Goal: Task Accomplishment & Management: Complete application form

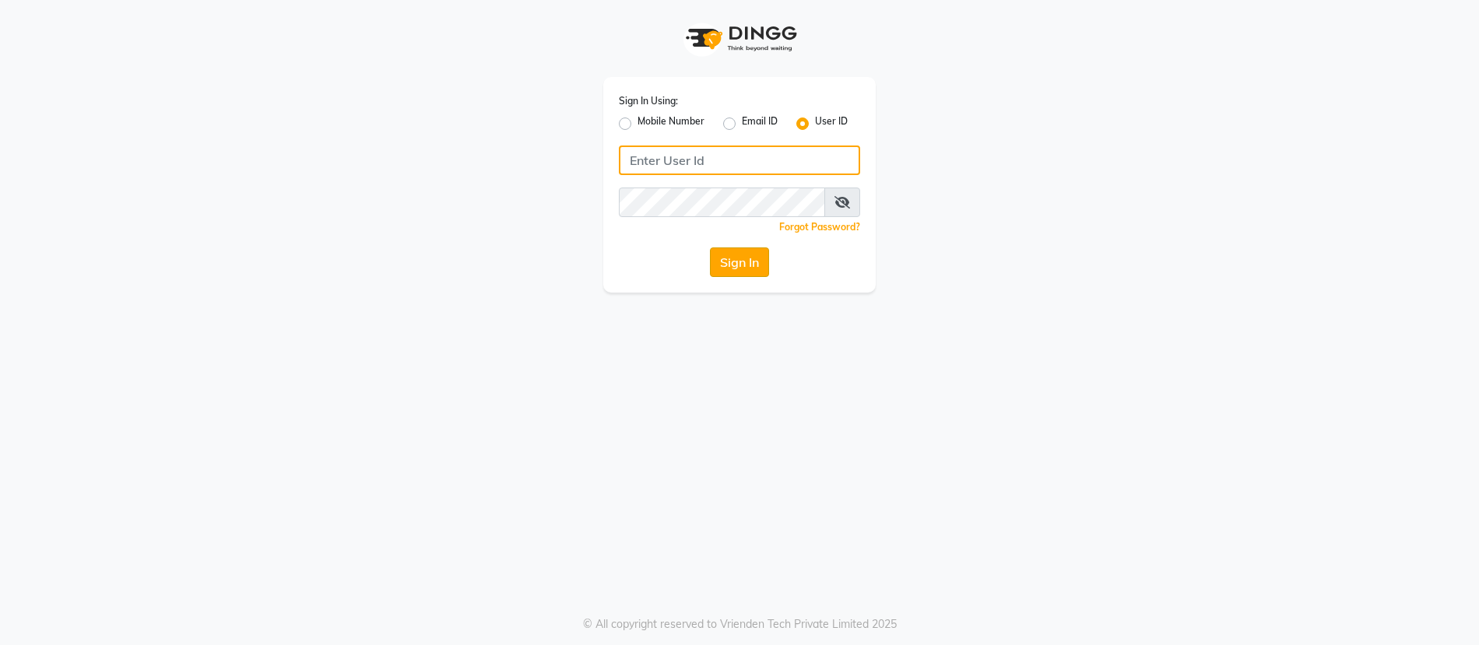
type input "subzcanvas"
click at [733, 257] on button "Sign In" at bounding box center [739, 263] width 59 height 30
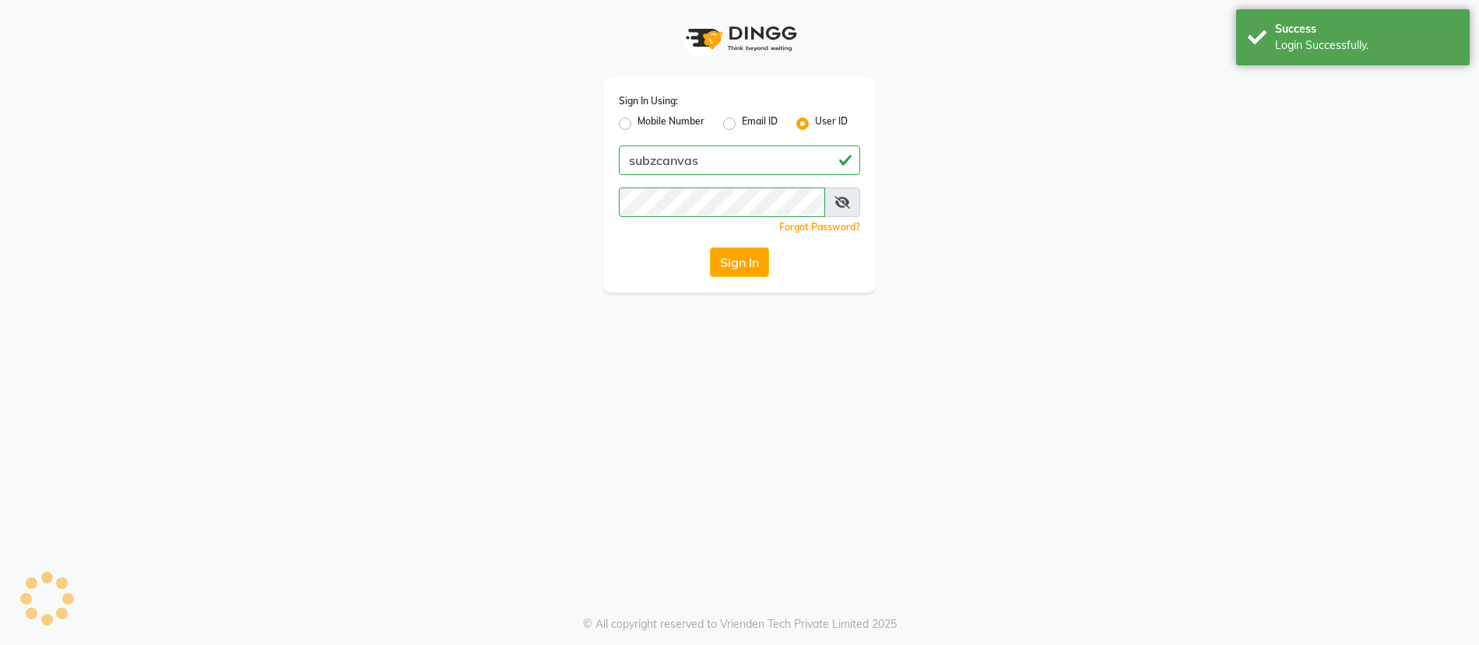
select select "service"
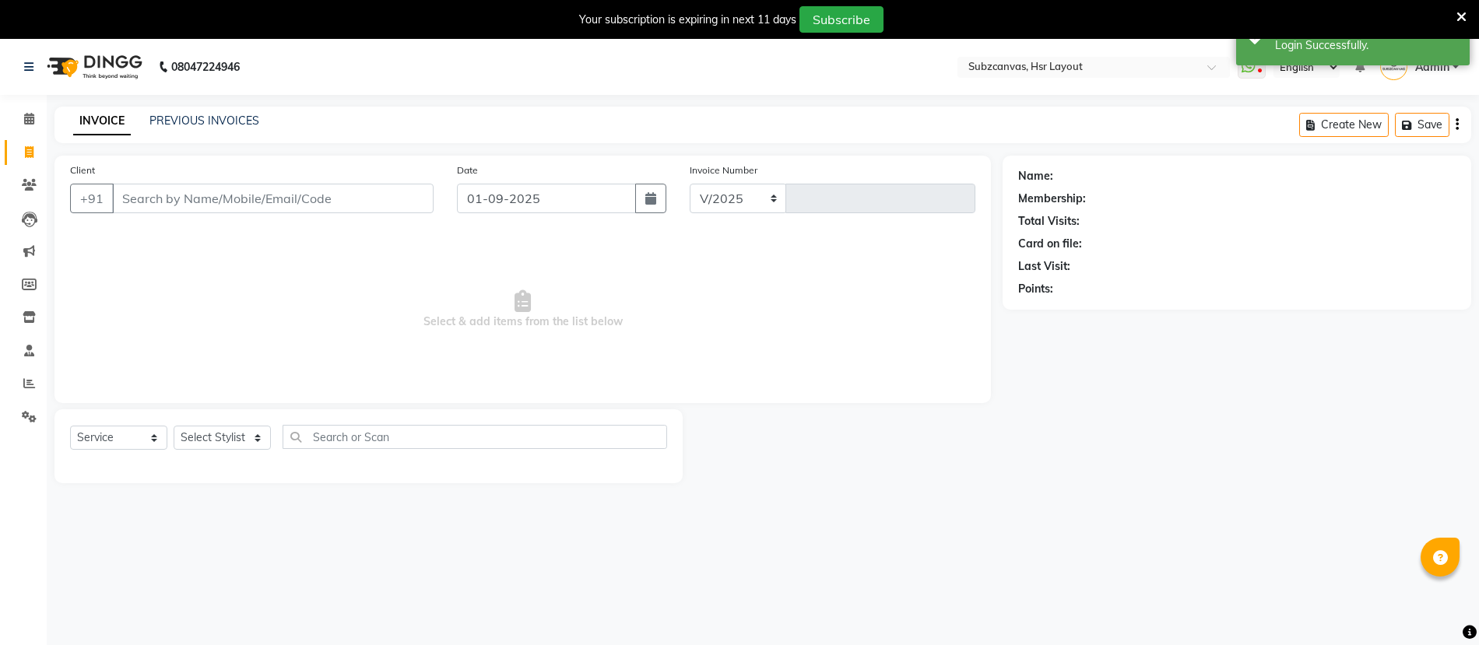
select select "4894"
type input "0333"
click at [261, 434] on select "Select Stylist [PERSON_NAME] [PERSON_NAME] [PERSON_NAME] [PERSON_NAME] [PERSON_…" at bounding box center [236, 438] width 124 height 24
select select "80341"
click at [174, 426] on select "Select Stylist [PERSON_NAME] [PERSON_NAME] [PERSON_NAME] [PERSON_NAME] [PERSON_…" at bounding box center [236, 438] width 124 height 24
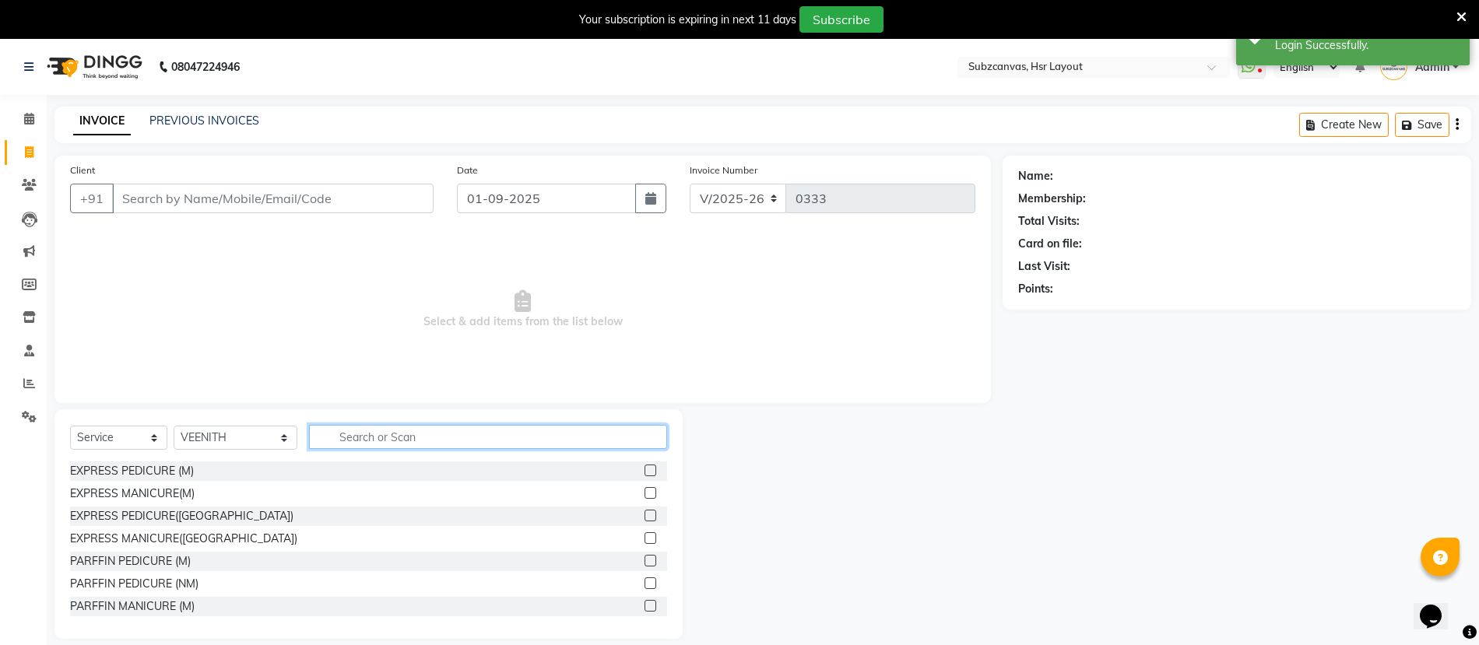
click at [328, 438] on input "text" at bounding box center [488, 437] width 358 height 24
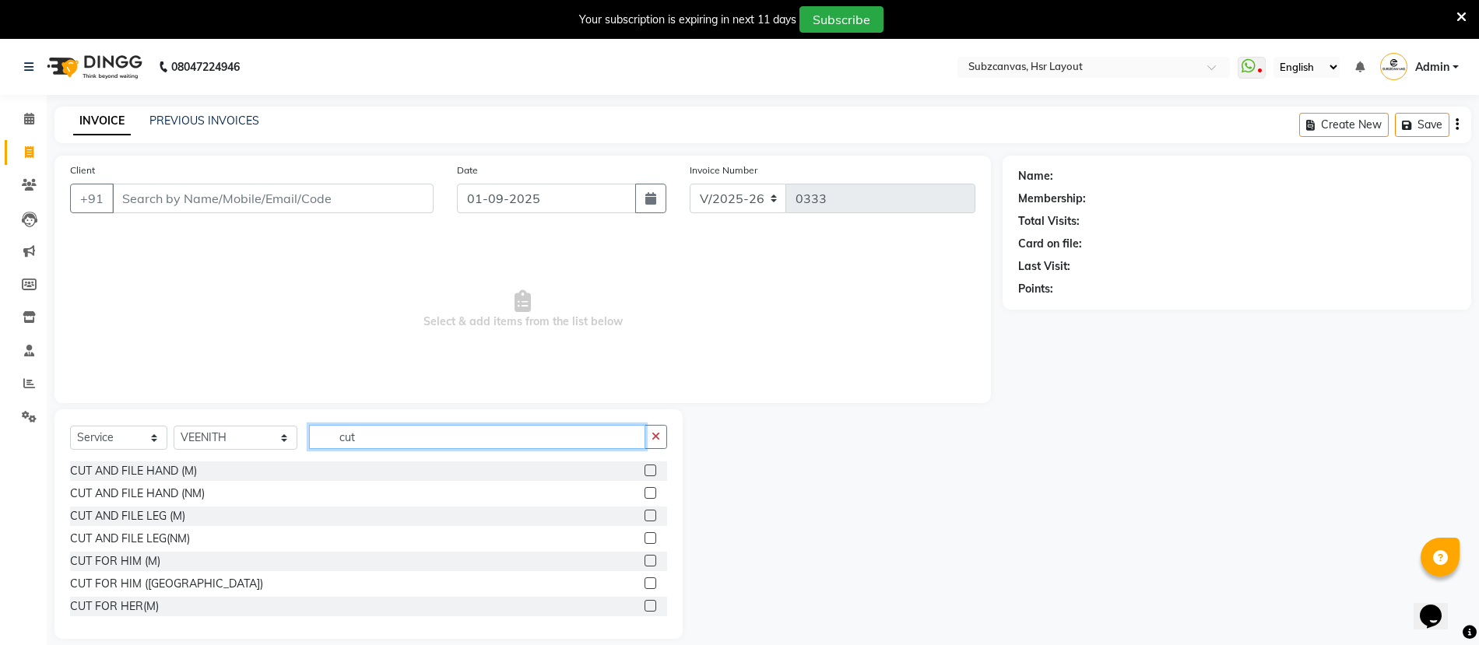
type input "cut"
click at [649, 581] on label at bounding box center [651, 584] width 12 height 12
click at [649, 581] on input "checkbox" at bounding box center [650, 584] width 10 height 10
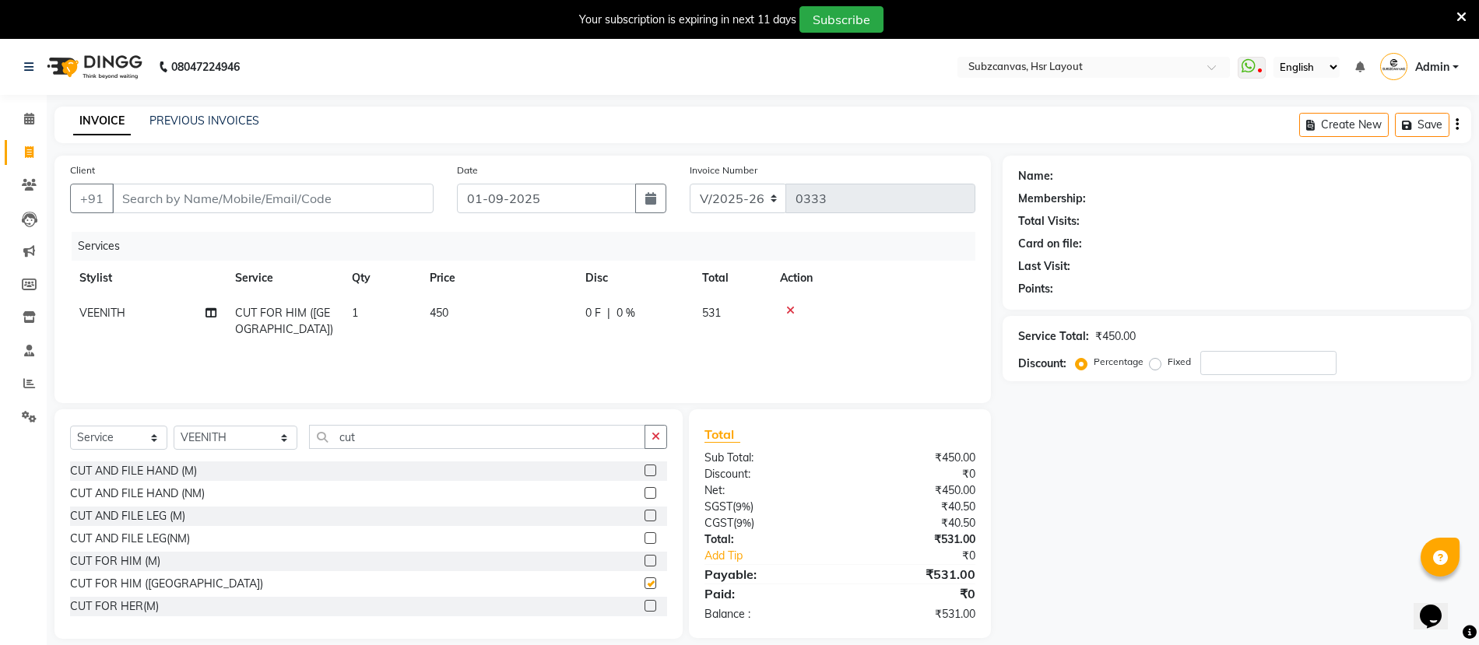
checkbox input "false"
click at [368, 444] on input "cut" at bounding box center [477, 437] width 336 height 24
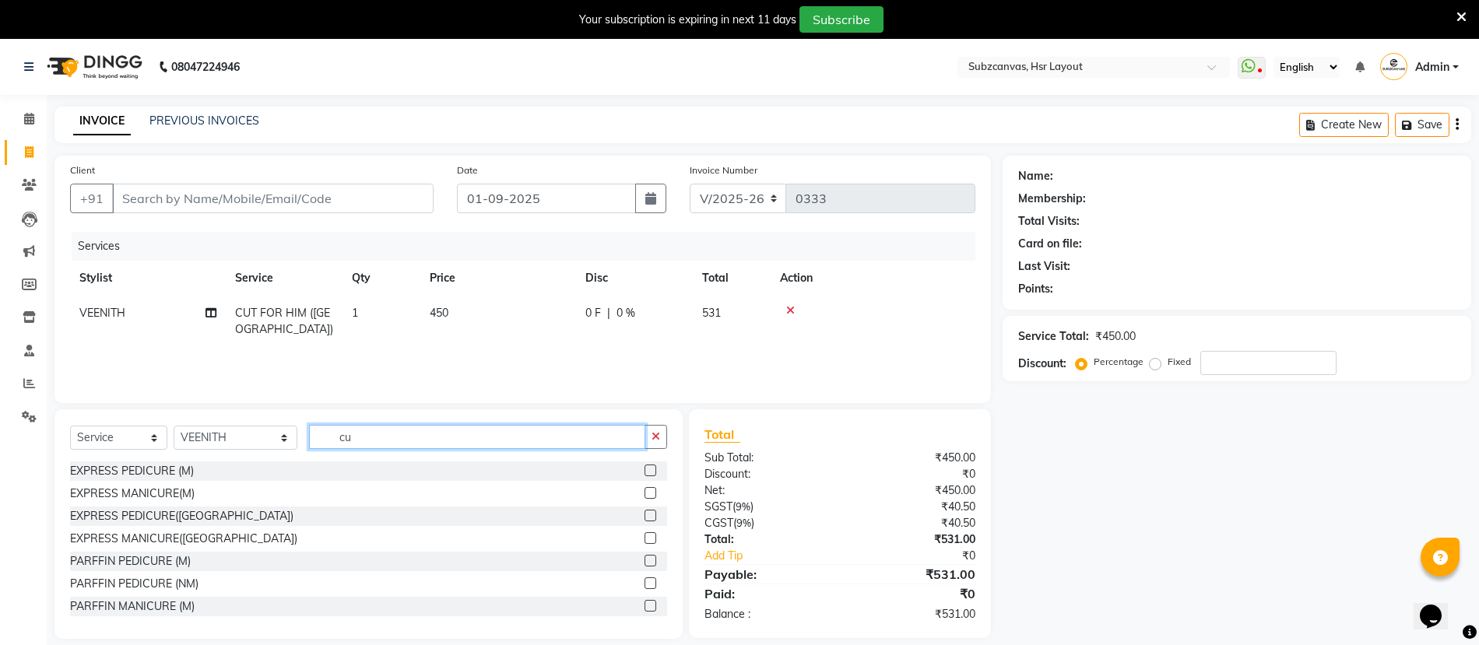
type input "c"
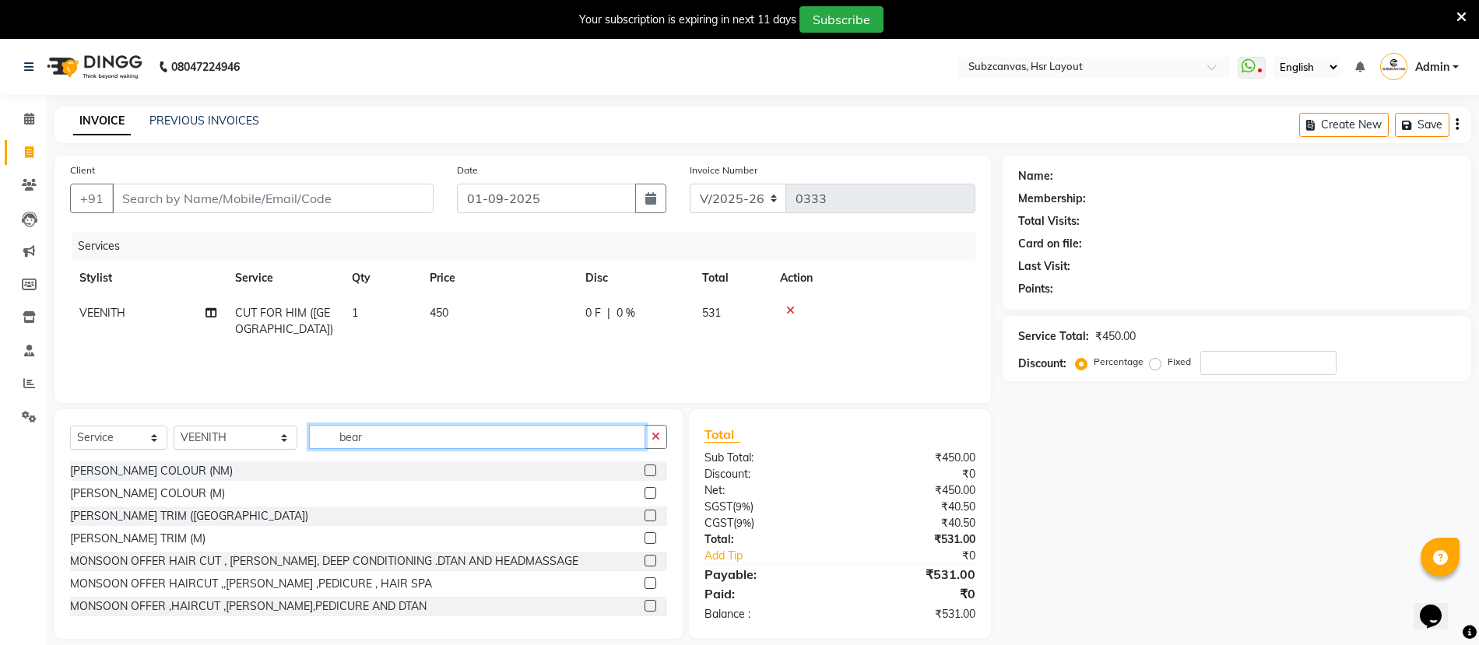
type input "bear"
click at [652, 515] on label at bounding box center [651, 516] width 12 height 12
click at [652, 515] on input "checkbox" at bounding box center [650, 516] width 10 height 10
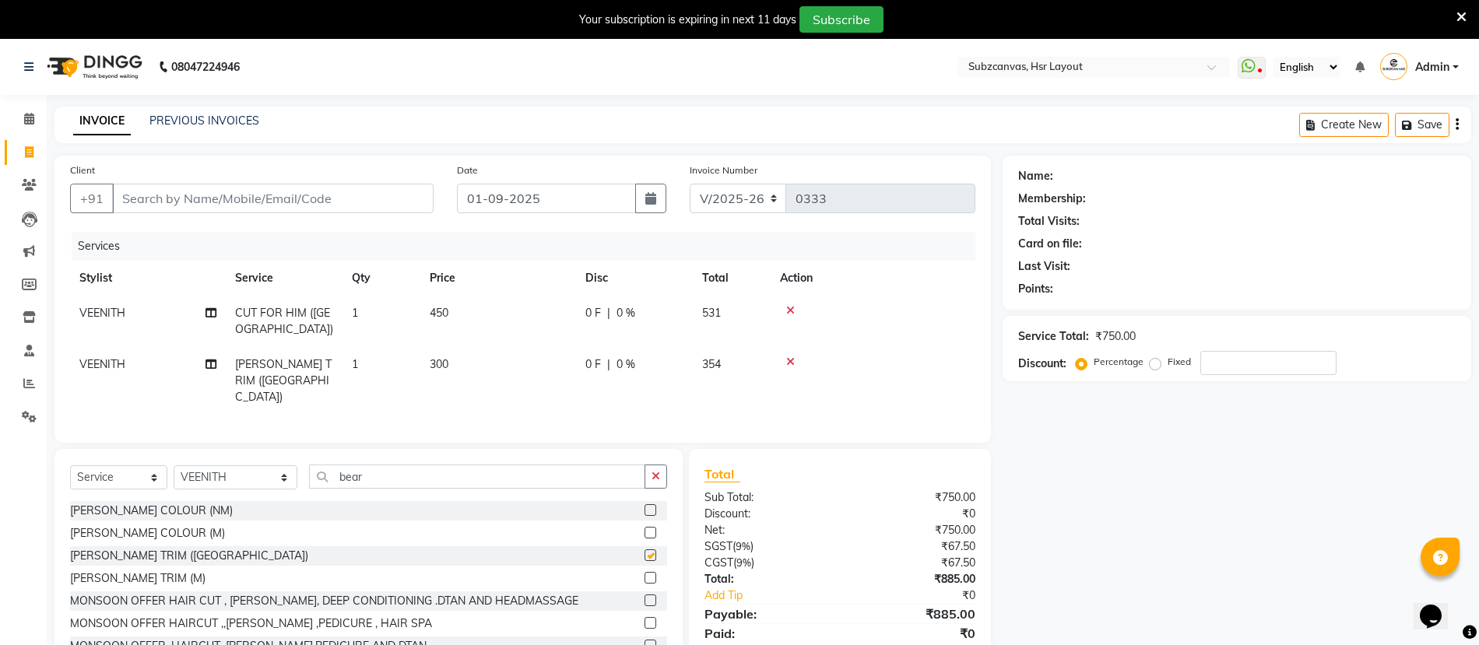
checkbox input "false"
click at [144, 205] on input "Client" at bounding box center [273, 199] width 322 height 30
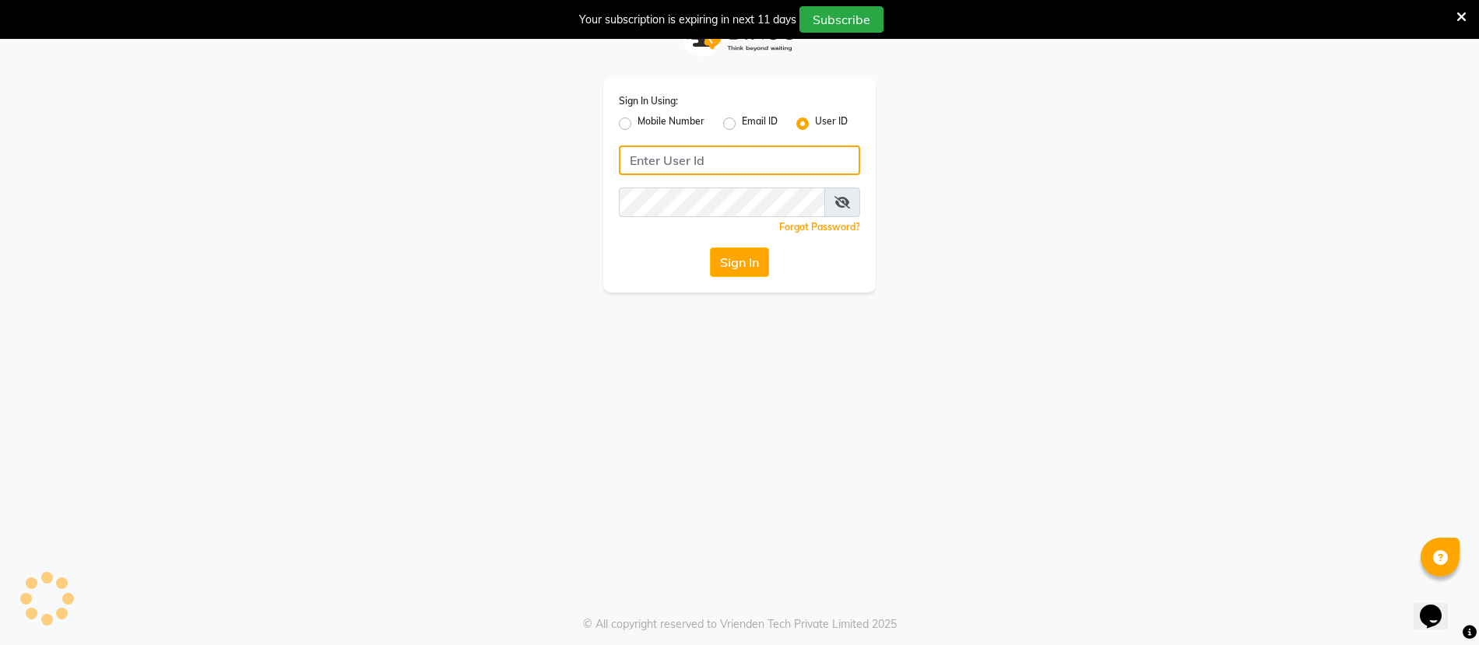
type input "subzcanvas"
